Goal: Information Seeking & Learning: Learn about a topic

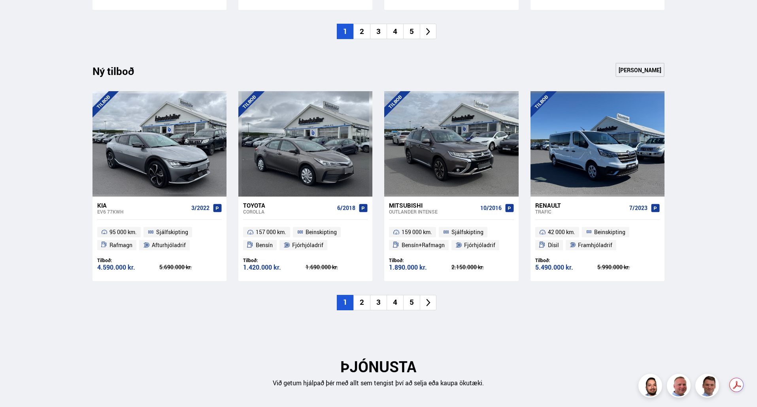
scroll to position [790, 0]
click at [360, 295] on li "2" at bounding box center [361, 302] width 17 height 15
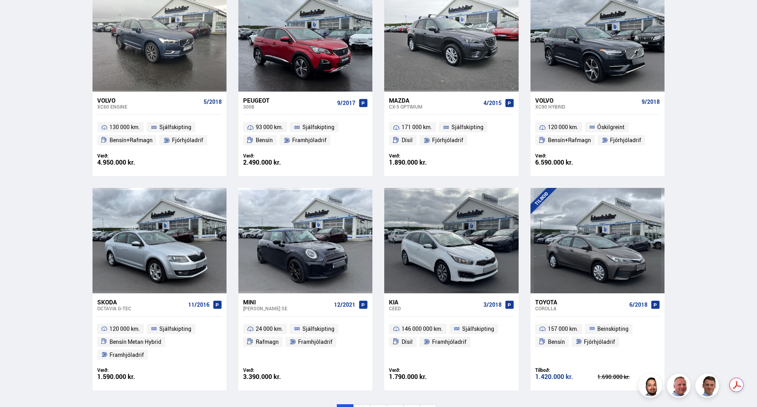
scroll to position [395, 0]
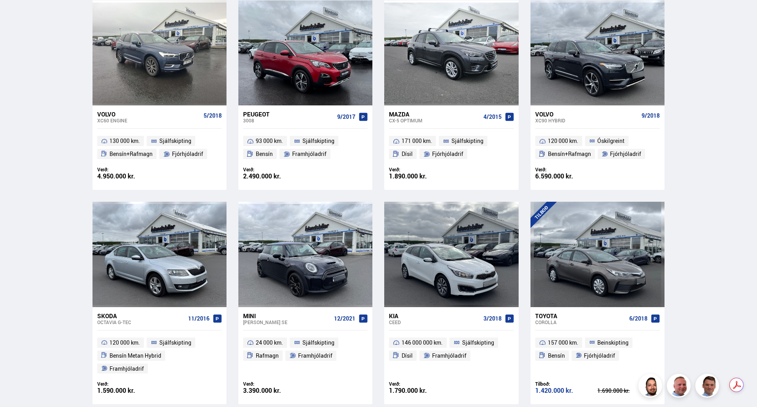
click at [251, 315] on div "Mini" at bounding box center [287, 316] width 88 height 7
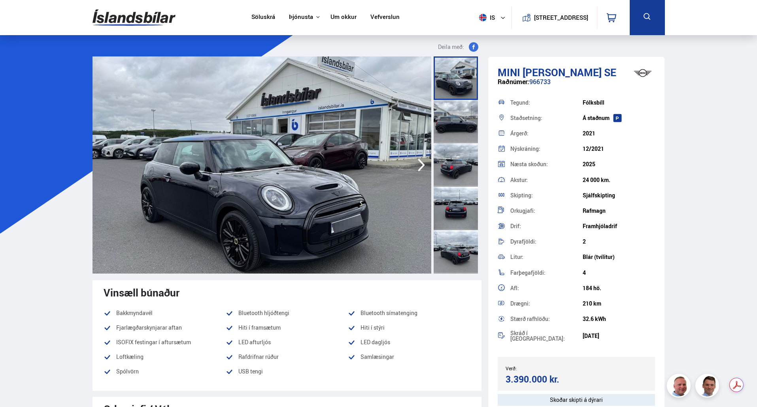
click at [417, 161] on icon "button" at bounding box center [421, 165] width 16 height 19
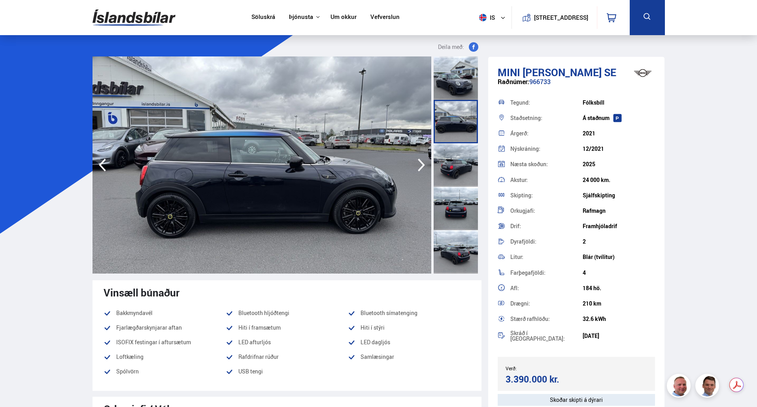
click at [420, 163] on icon "button" at bounding box center [421, 165] width 16 height 19
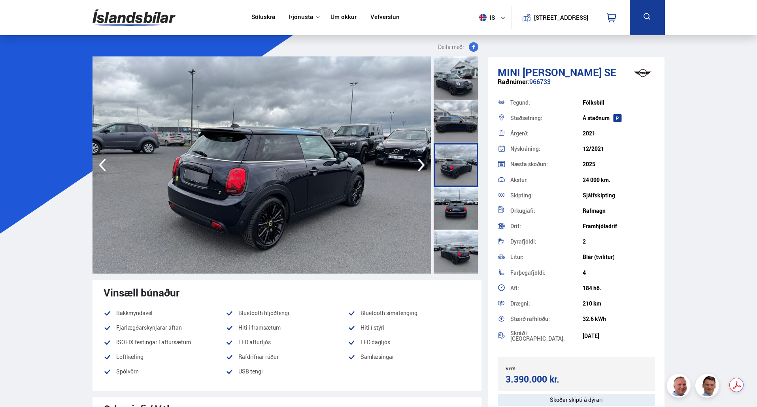
click at [420, 163] on icon "button" at bounding box center [421, 165] width 16 height 19
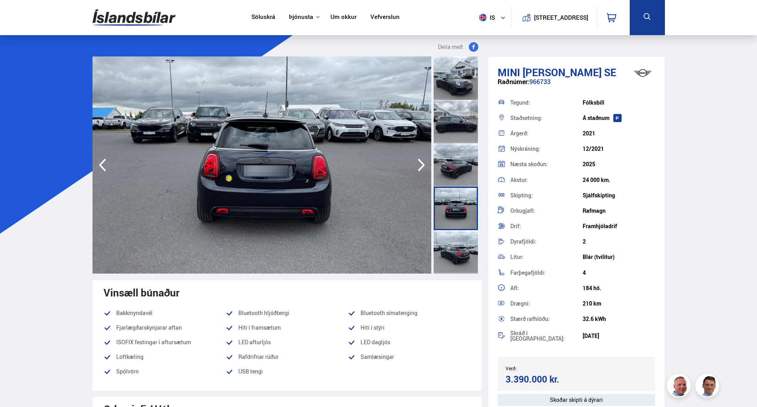
click at [420, 163] on icon "button" at bounding box center [421, 165] width 16 height 19
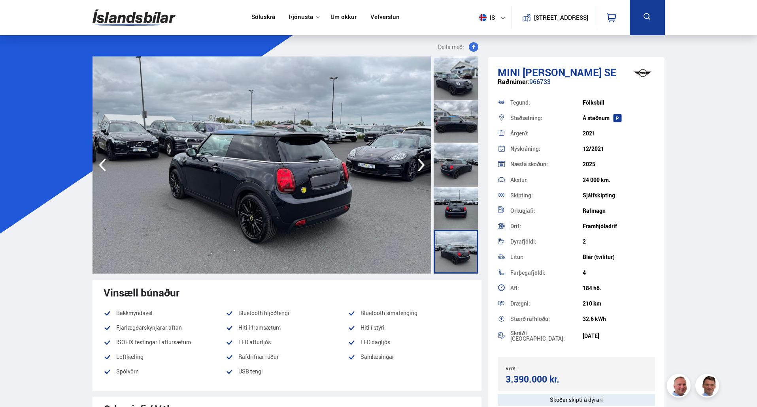
click at [420, 163] on icon "button" at bounding box center [421, 165] width 16 height 19
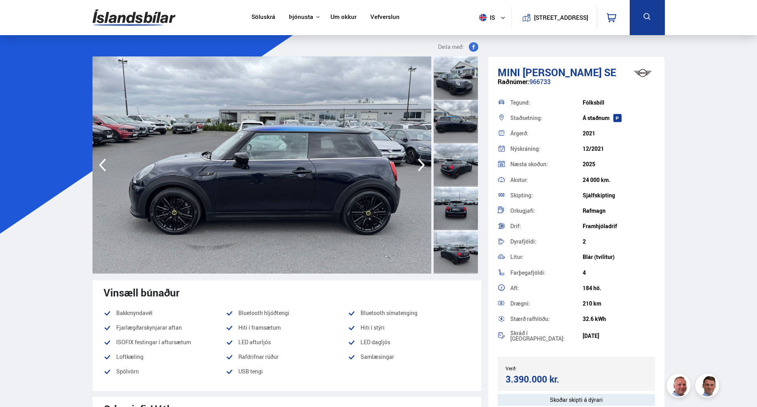
click at [420, 163] on icon "button" at bounding box center [421, 165] width 16 height 19
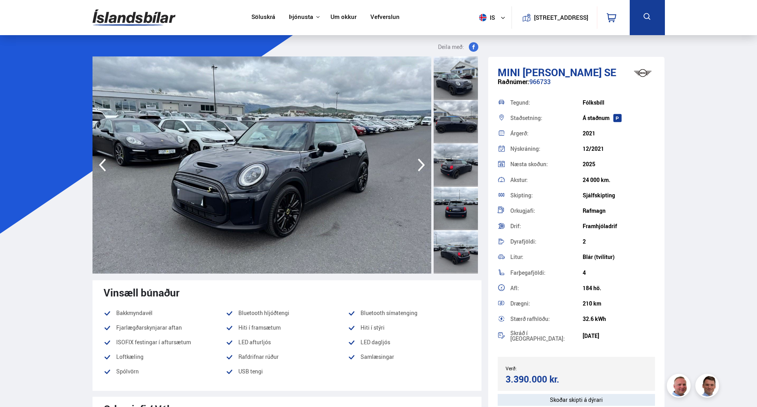
click at [420, 163] on icon "button" at bounding box center [421, 165] width 16 height 19
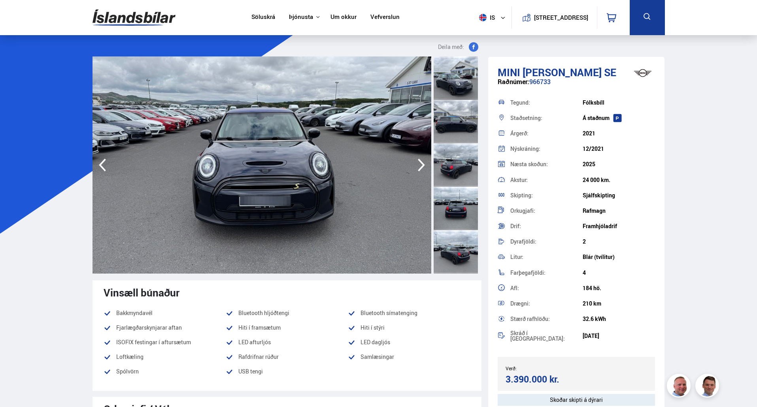
click at [420, 163] on icon "button" at bounding box center [421, 165] width 16 height 19
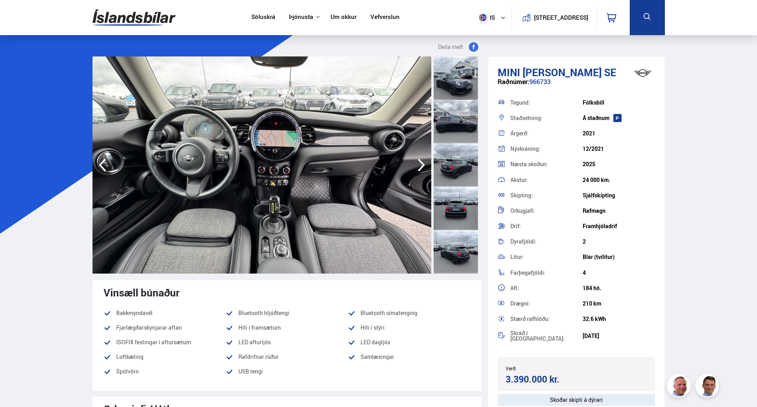
click at [420, 163] on icon "button" at bounding box center [421, 165] width 16 height 19
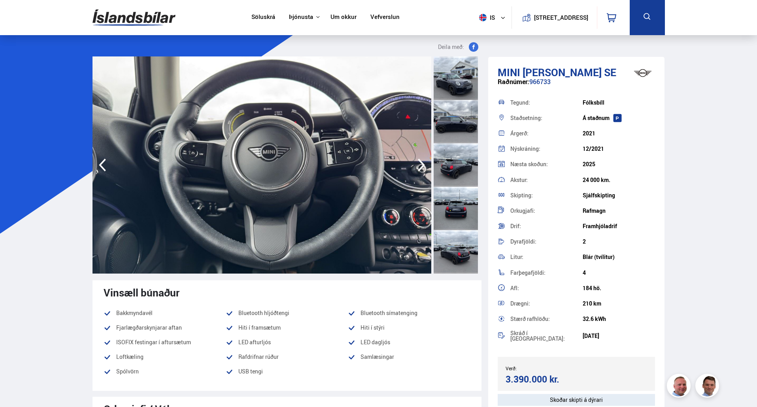
click at [420, 163] on icon "button" at bounding box center [421, 165] width 16 height 19
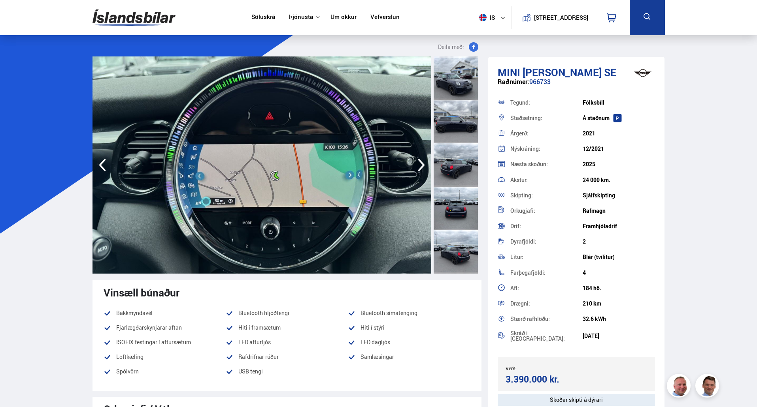
click at [420, 163] on icon "button" at bounding box center [421, 165] width 16 height 19
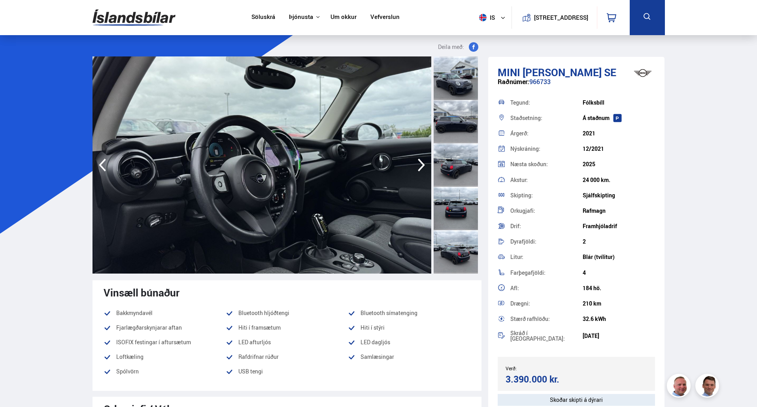
click at [420, 163] on icon "button" at bounding box center [421, 165] width 16 height 19
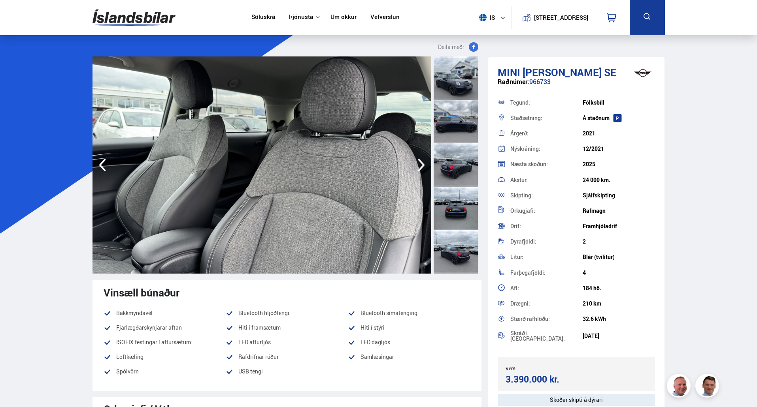
click at [420, 163] on icon "button" at bounding box center [421, 165] width 16 height 19
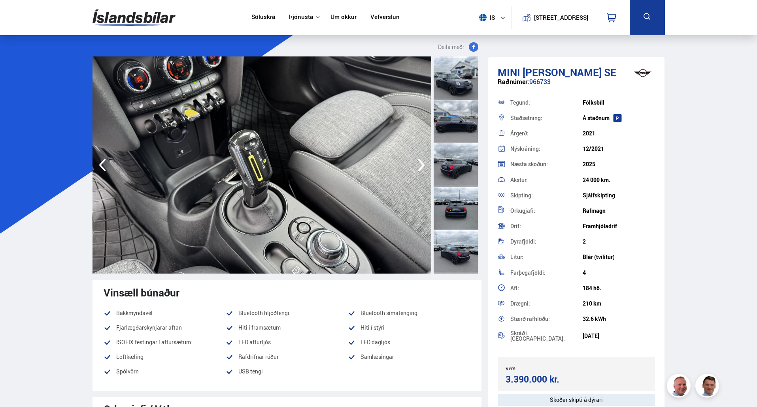
click at [420, 163] on icon "button" at bounding box center [421, 165] width 16 height 19
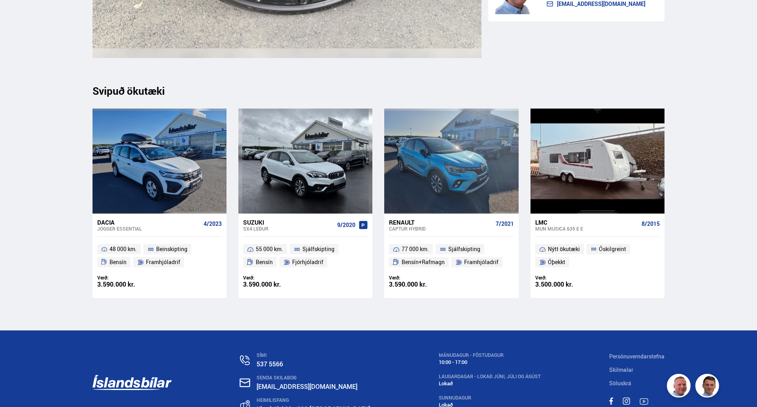
scroll to position [9051, 0]
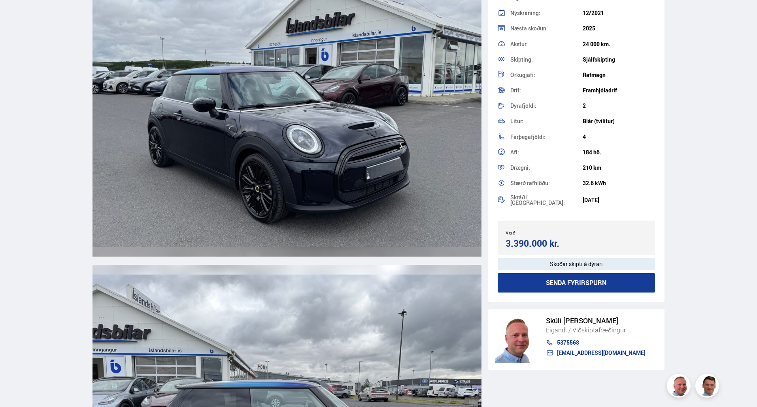
scroll to position [1028, 0]
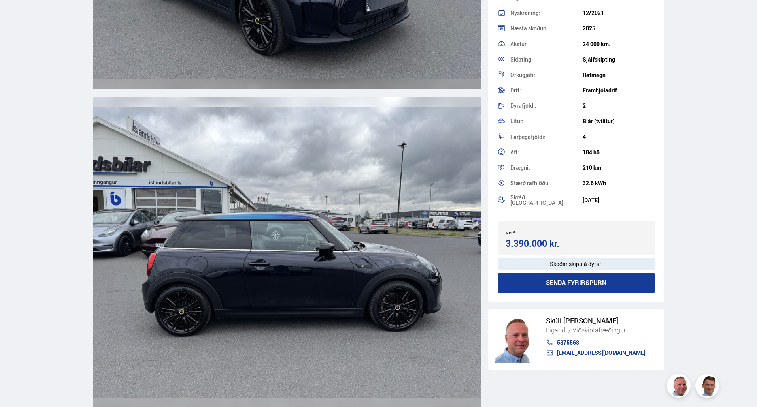
click at [150, 240] on img at bounding box center [286, 252] width 389 height 311
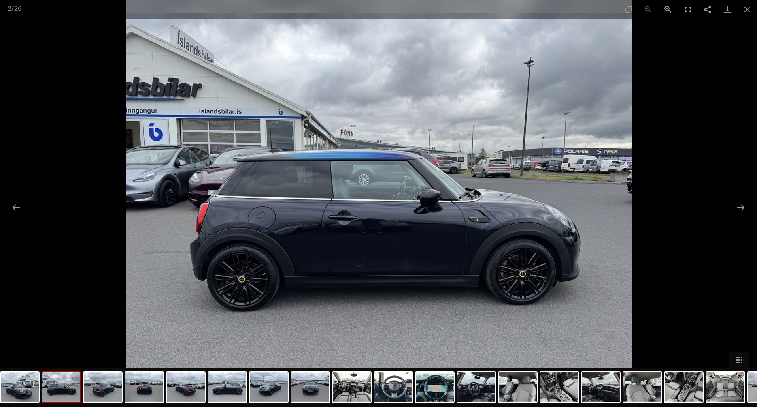
scroll to position [869, 0]
click at [745, 10] on button "Close gallery" at bounding box center [747, 9] width 20 height 19
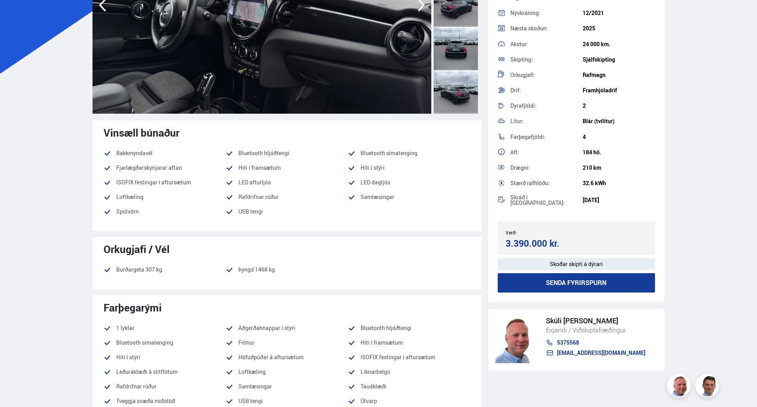
scroll to position [0, 0]
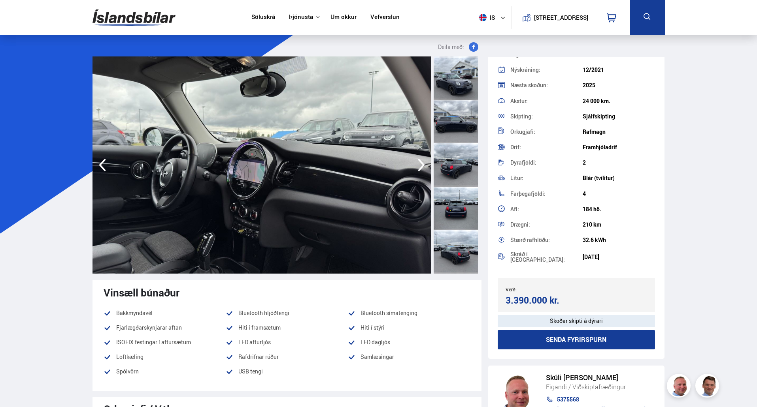
drag, startPoint x: 418, startPoint y: 158, endPoint x: 377, endPoint y: 170, distance: 42.4
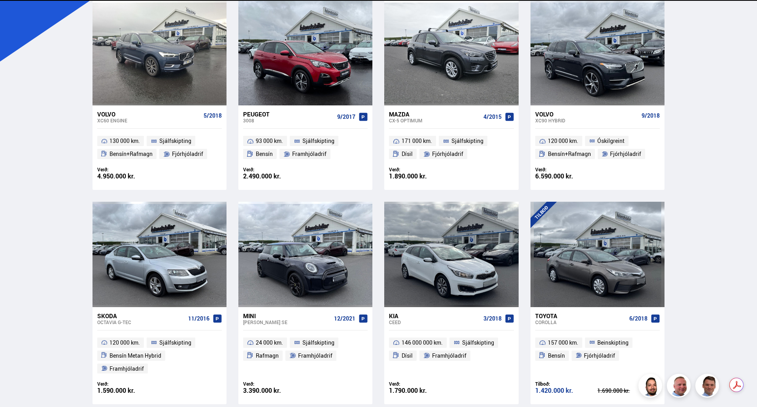
scroll to position [395, 0]
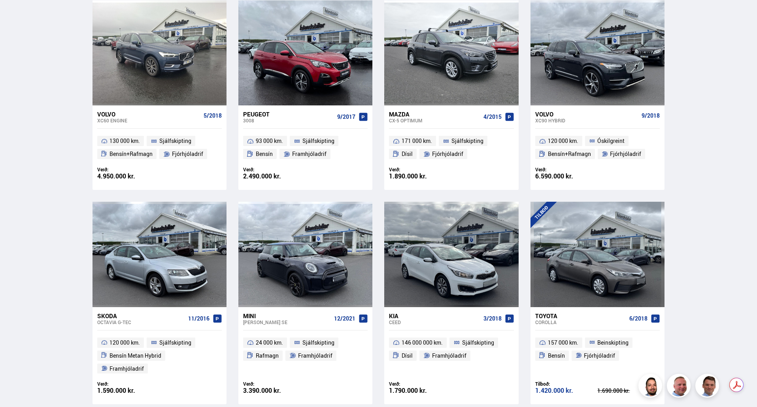
drag, startPoint x: 85, startPoint y: 175, endPoint x: 97, endPoint y: 177, distance: 11.6
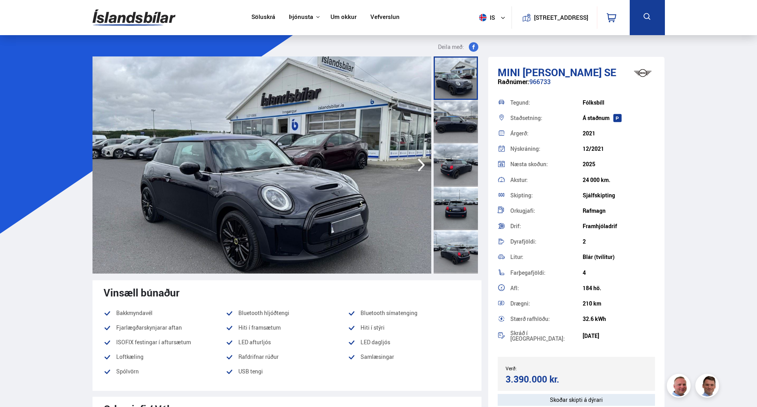
click at [118, 19] on img at bounding box center [133, 18] width 83 height 26
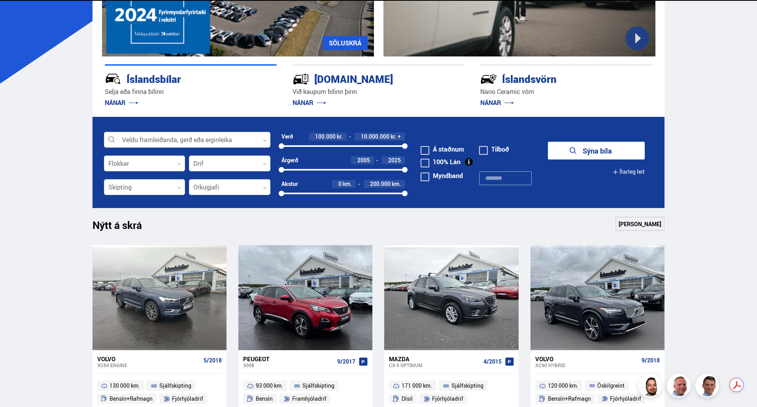
scroll to position [435, 0]
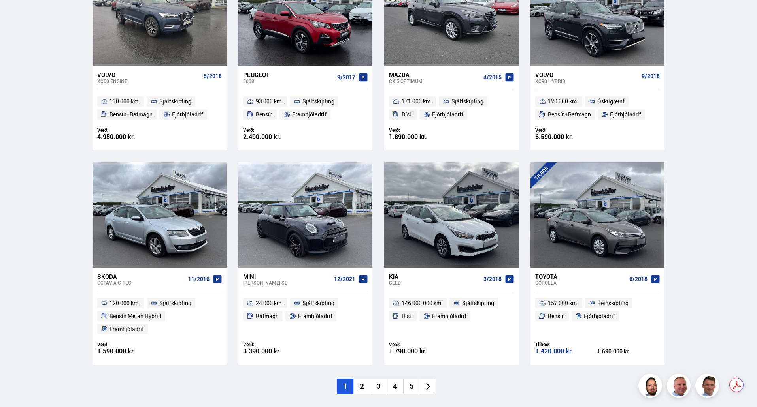
click at [363, 379] on li "2" at bounding box center [361, 386] width 17 height 15
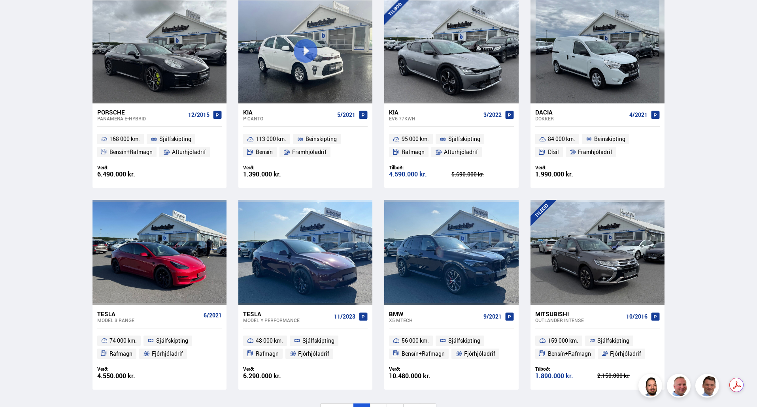
scroll to position [474, 0]
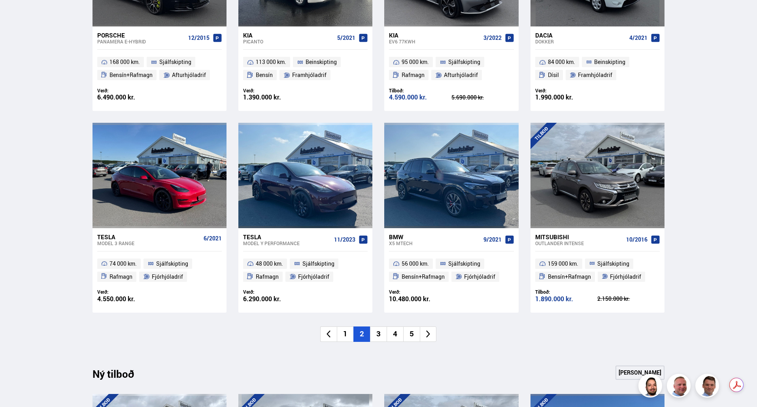
click at [378, 333] on li "3" at bounding box center [378, 334] width 17 height 15
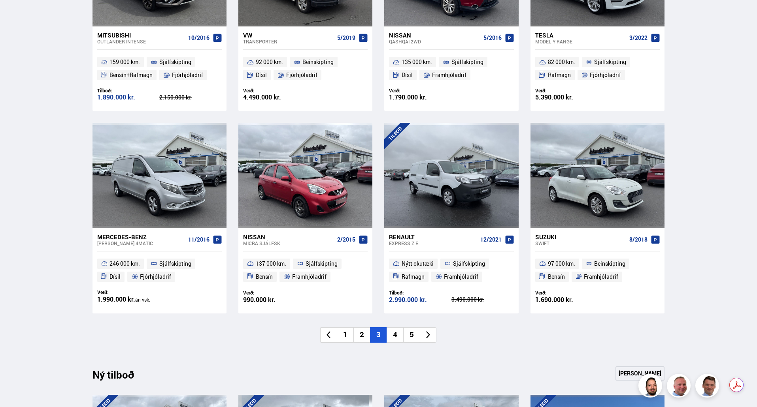
click at [393, 334] on li "4" at bounding box center [395, 335] width 17 height 15
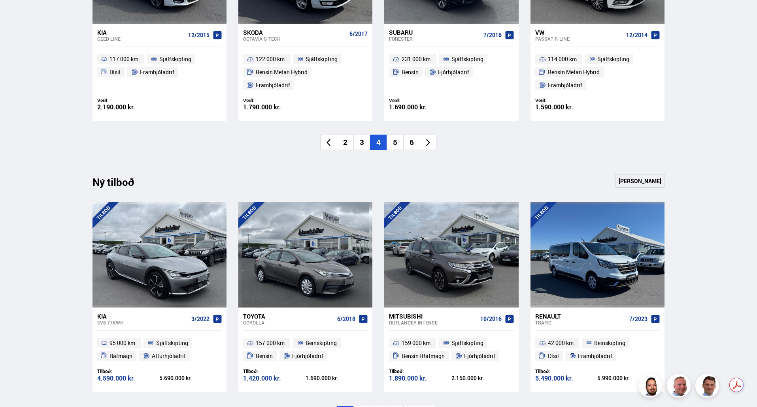
scroll to position [711, 0]
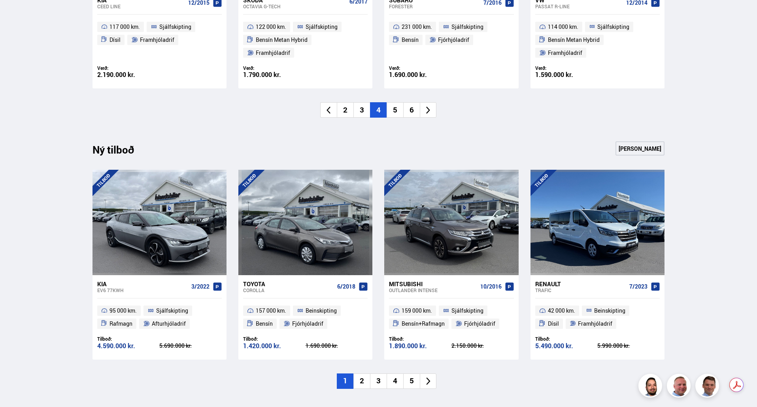
click at [364, 374] on li "2" at bounding box center [361, 381] width 17 height 15
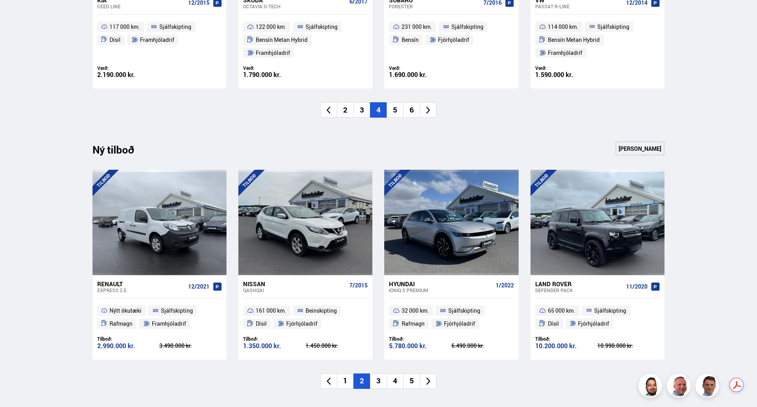
click at [377, 374] on li "3" at bounding box center [378, 381] width 17 height 15
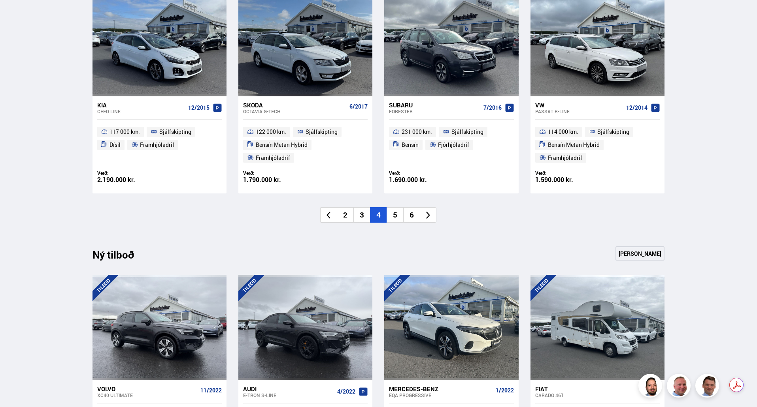
scroll to position [751, 0]
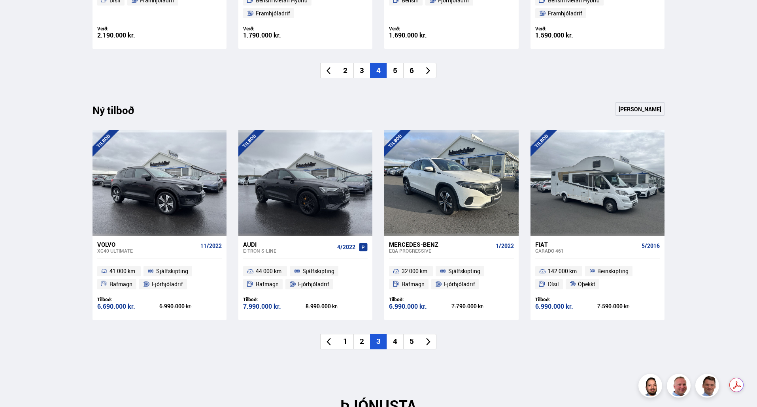
click at [395, 334] on li "4" at bounding box center [395, 341] width 17 height 15
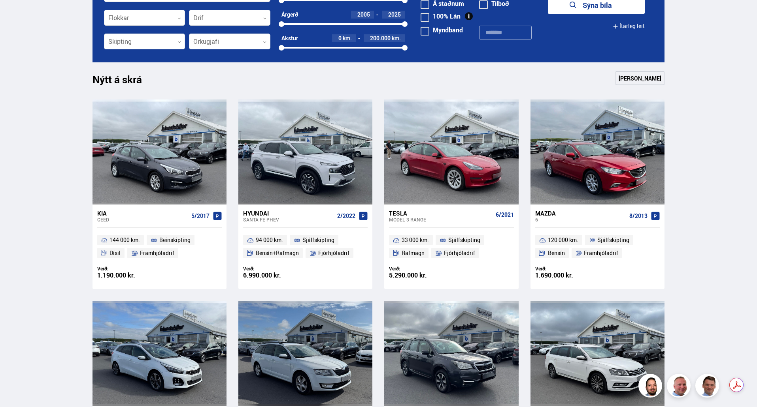
scroll to position [514, 0]
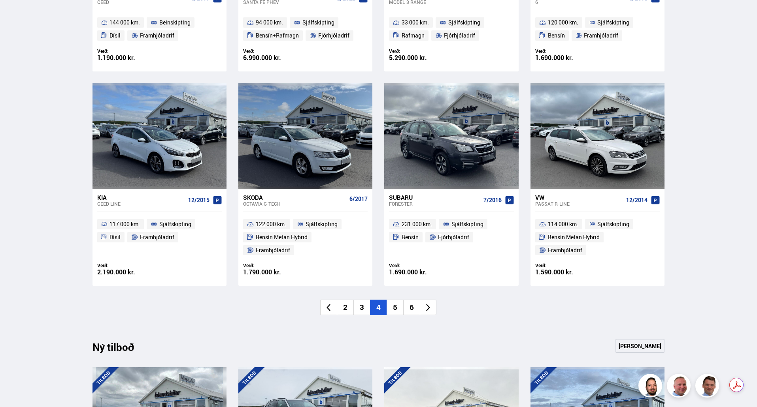
click at [394, 300] on li "5" at bounding box center [395, 307] width 17 height 15
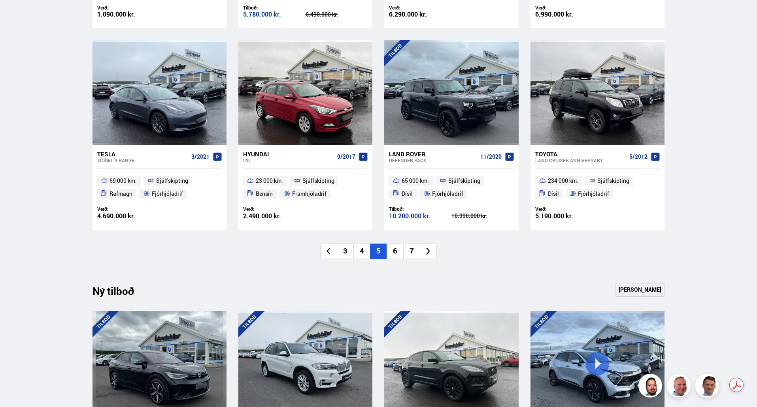
scroll to position [593, 0]
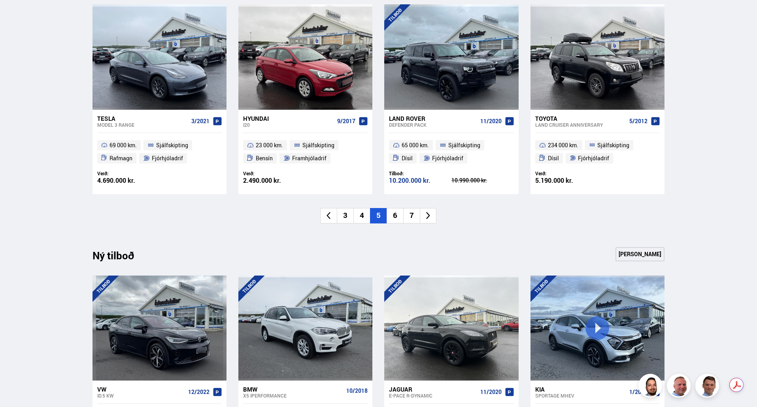
click at [394, 216] on li "6" at bounding box center [395, 215] width 17 height 15
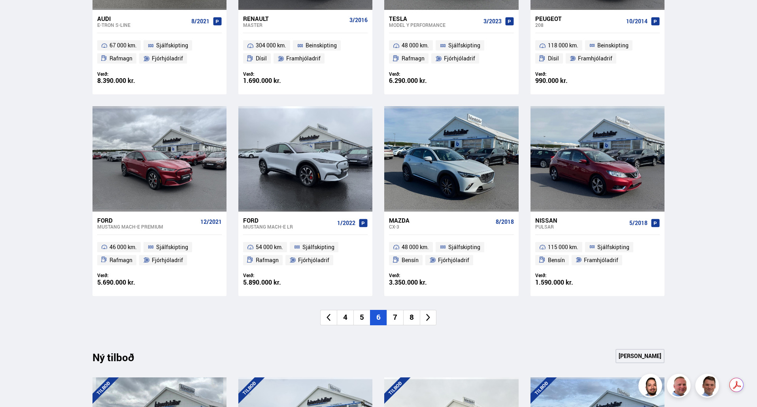
scroll to position [514, 0]
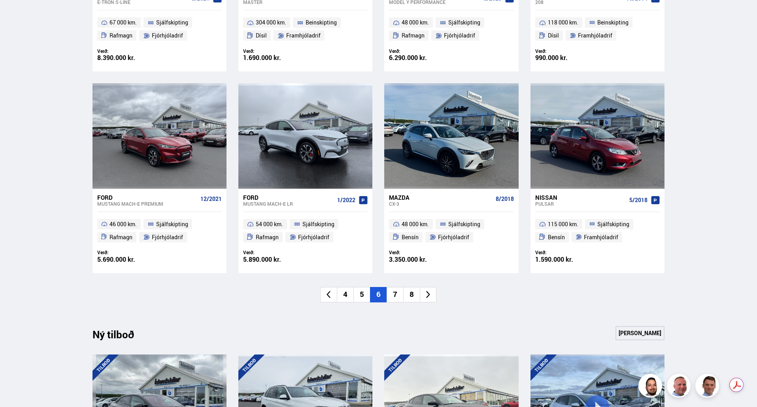
click at [394, 294] on li "7" at bounding box center [395, 294] width 17 height 15
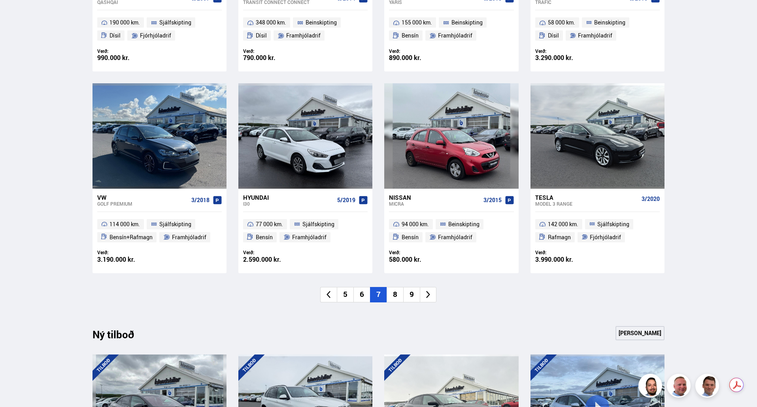
click at [395, 294] on li "8" at bounding box center [395, 294] width 17 height 15
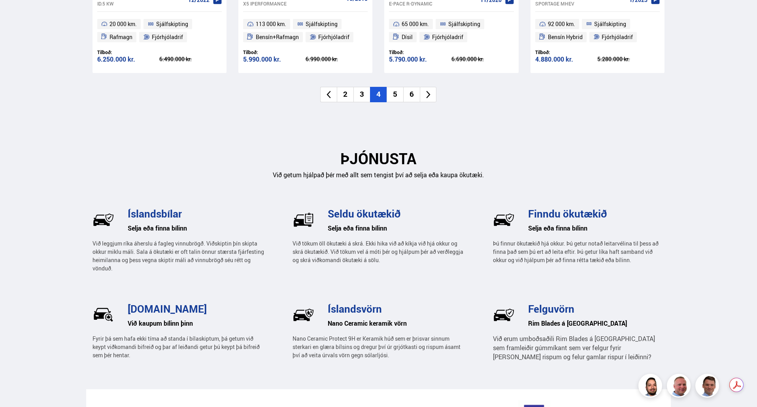
scroll to position [988, 0]
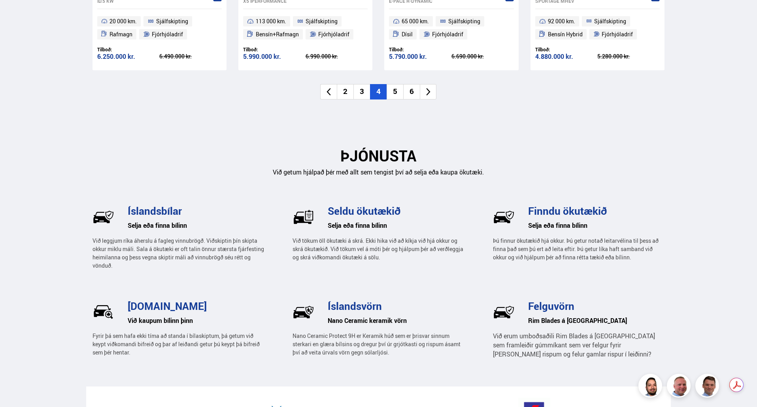
click at [394, 93] on li "5" at bounding box center [395, 91] width 17 height 15
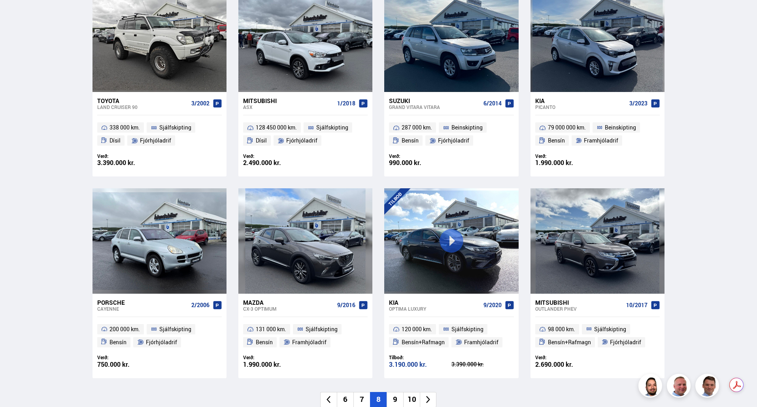
scroll to position [356, 0]
